Goal: Check status: Check status

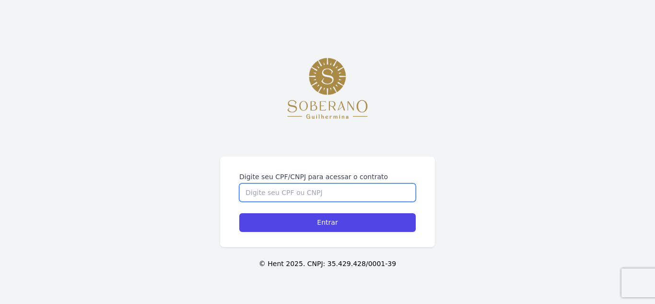
click at [335, 192] on input "Digite seu CPF/CNPJ para acessar o contrato" at bounding box center [327, 192] width 176 height 18
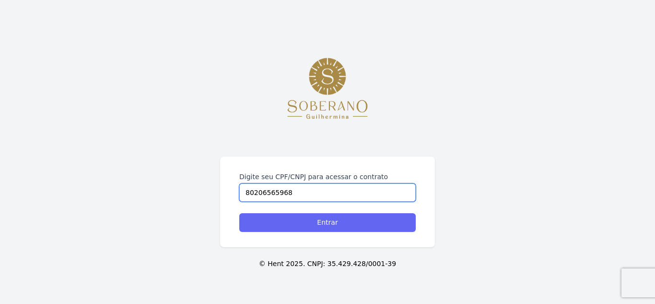
type input "80206565968"
click at [339, 220] on input "Entrar" at bounding box center [327, 222] width 176 height 19
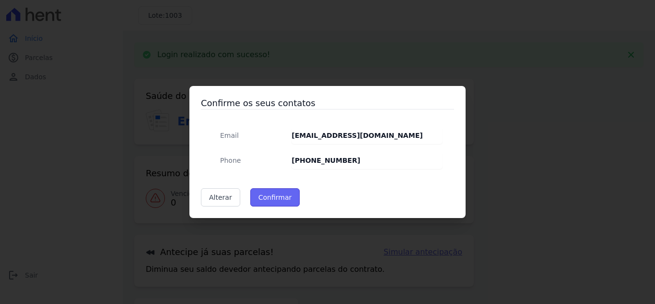
click at [269, 194] on button "Confirmar" at bounding box center [275, 197] width 50 height 18
type input "Contatos confirmados com sucesso."
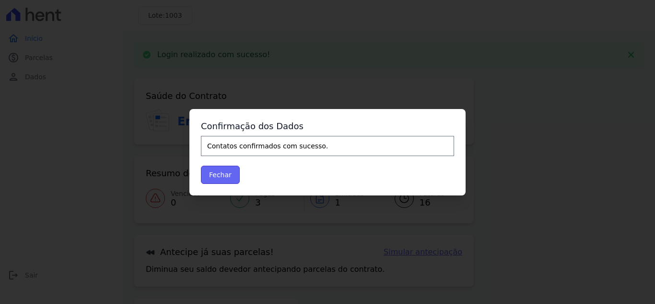
click at [217, 176] on button "Fechar" at bounding box center [220, 174] width 39 height 18
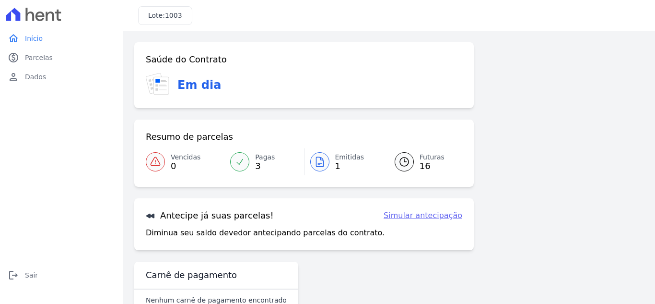
click at [342, 158] on span "Emitidas" at bounding box center [349, 157] width 29 height 10
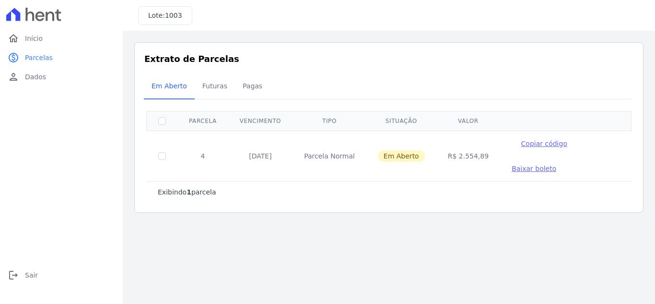
click at [378, 233] on main "Listagem de parcelas Baixar PDF Extrato de Parcelas Em Aberto Futuras Pagas 0 s…" at bounding box center [389, 167] width 532 height 273
click at [38, 40] on span "Início" at bounding box center [34, 39] width 18 height 10
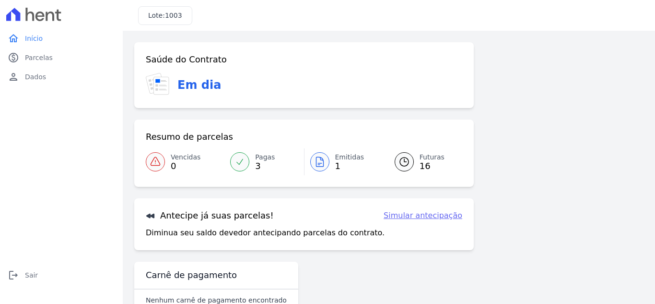
click at [430, 161] on span "Futuras" at bounding box center [432, 157] width 25 height 10
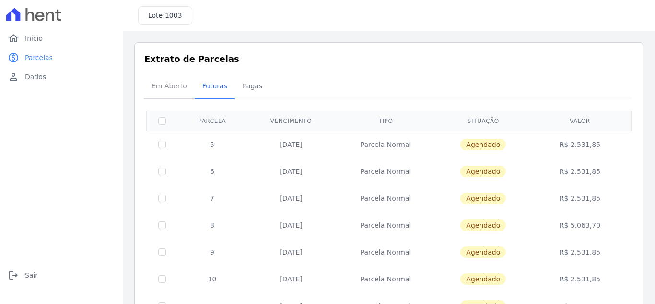
click at [174, 84] on span "Em Aberto" at bounding box center [169, 85] width 47 height 19
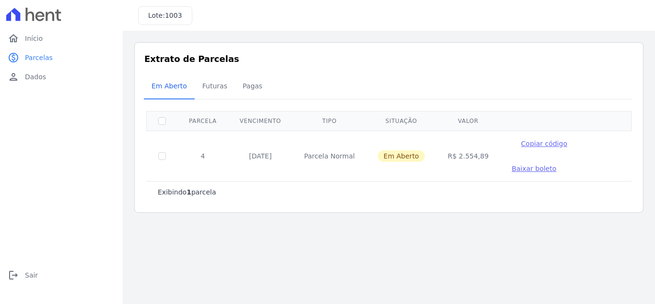
click at [90, 164] on div "home Início home Início paid Parcelas paid Parcelas person Dados person Dados l…" at bounding box center [61, 162] width 115 height 267
